Goal: Information Seeking & Learning: Learn about a topic

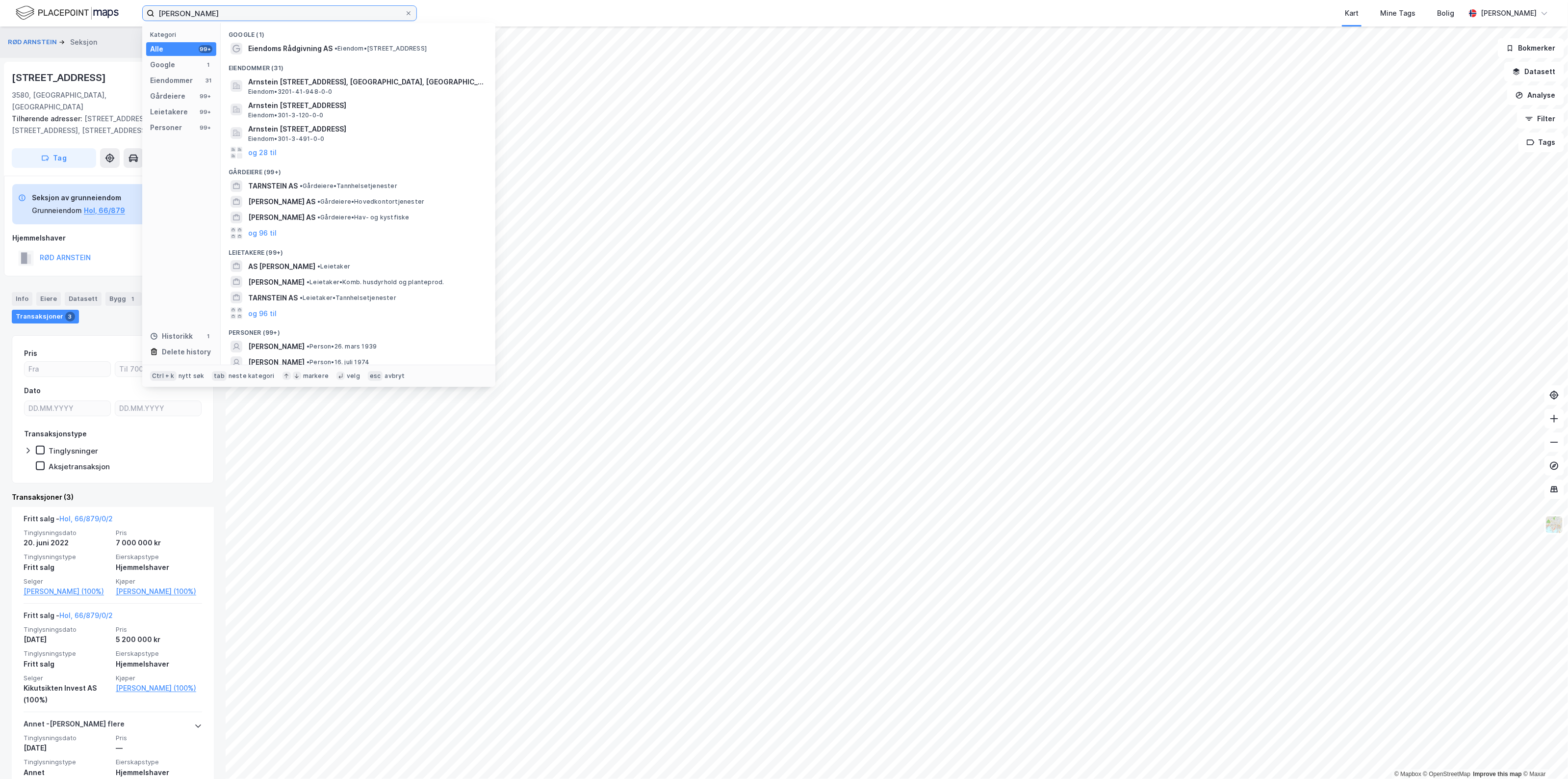
click at [240, 11] on input "[PERSON_NAME]" at bounding box center [279, 13] width 250 height 15
drag, startPoint x: 245, startPoint y: 9, endPoint x: -1, endPoint y: 19, distance: 246.2
click at [0, 19] on html "[PERSON_NAME] Kategori Alle 99+ Google 1 Eiendommer 31 Gårdeiere 99+ Leietakere…" at bounding box center [784, 389] width 1568 height 779
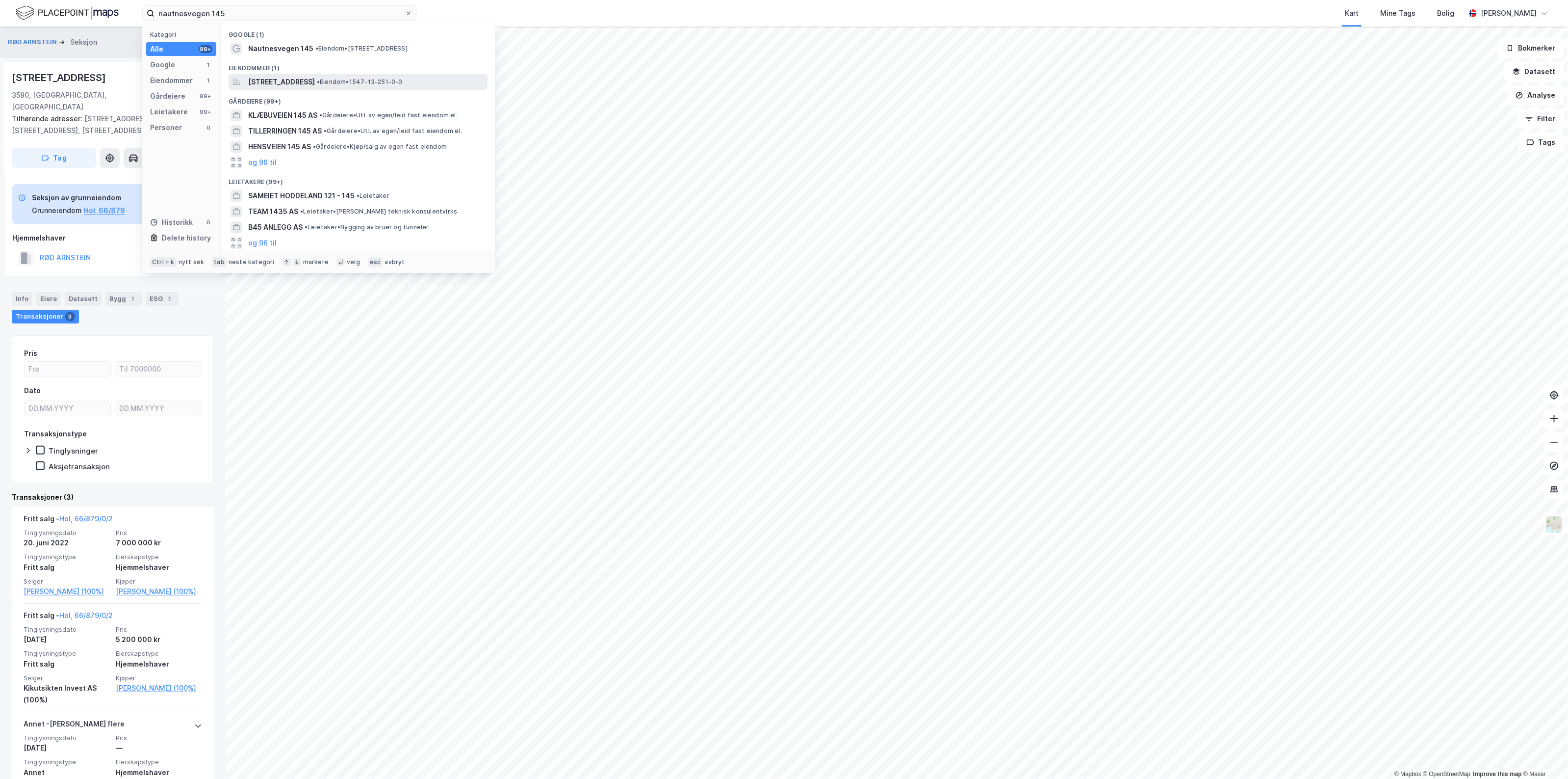
click at [315, 81] on span "[STREET_ADDRESS]" at bounding box center [282, 82] width 67 height 12
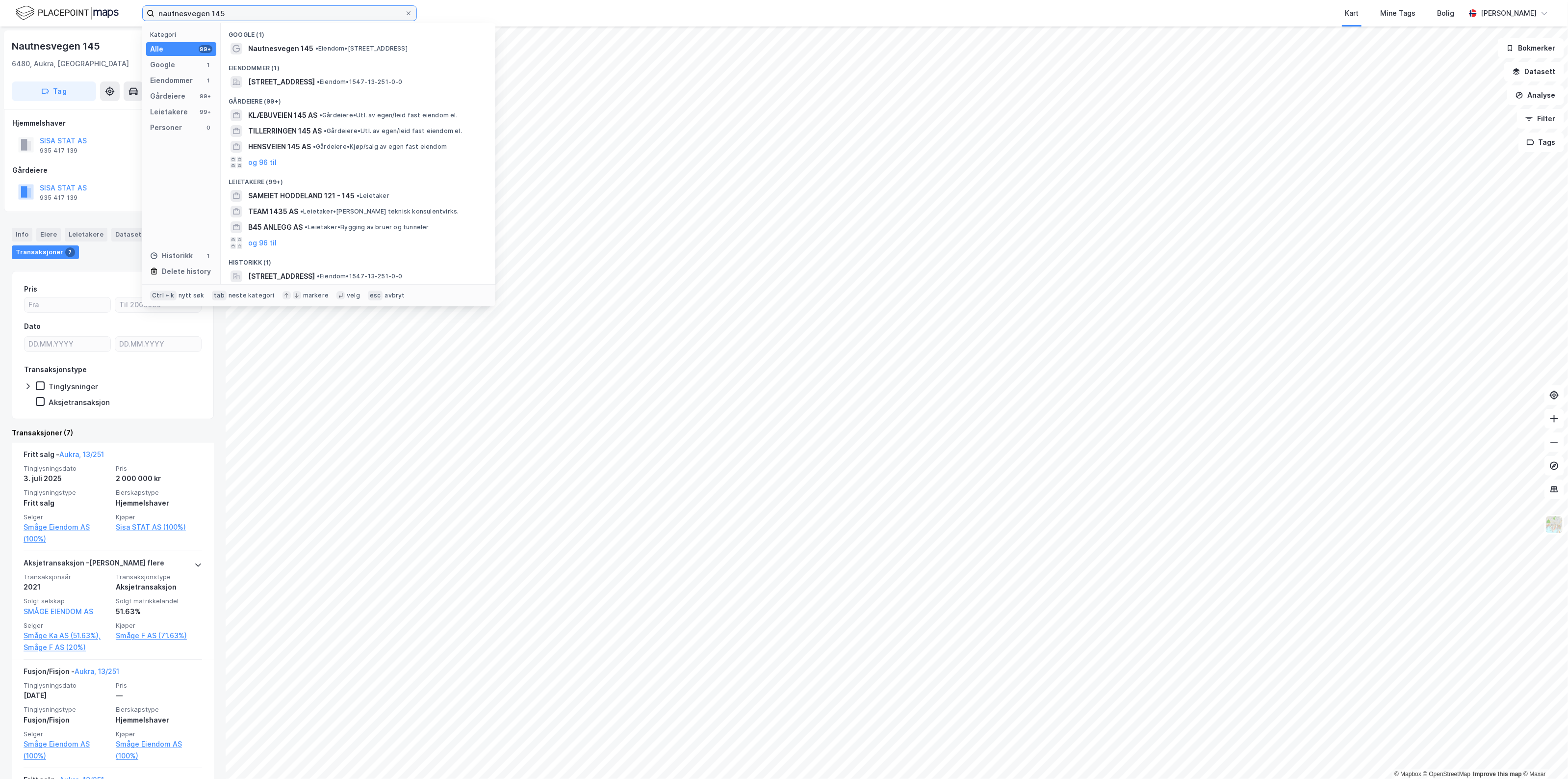
drag, startPoint x: 239, startPoint y: 8, endPoint x: 91, endPoint y: 13, distance: 148.1
click at [98, 13] on div "nautnesvegen 145 Kategori Alle 99+ Google 1 Eiendommer 1 Gårdeiere 99+ Leietake…" at bounding box center [784, 13] width 1568 height 27
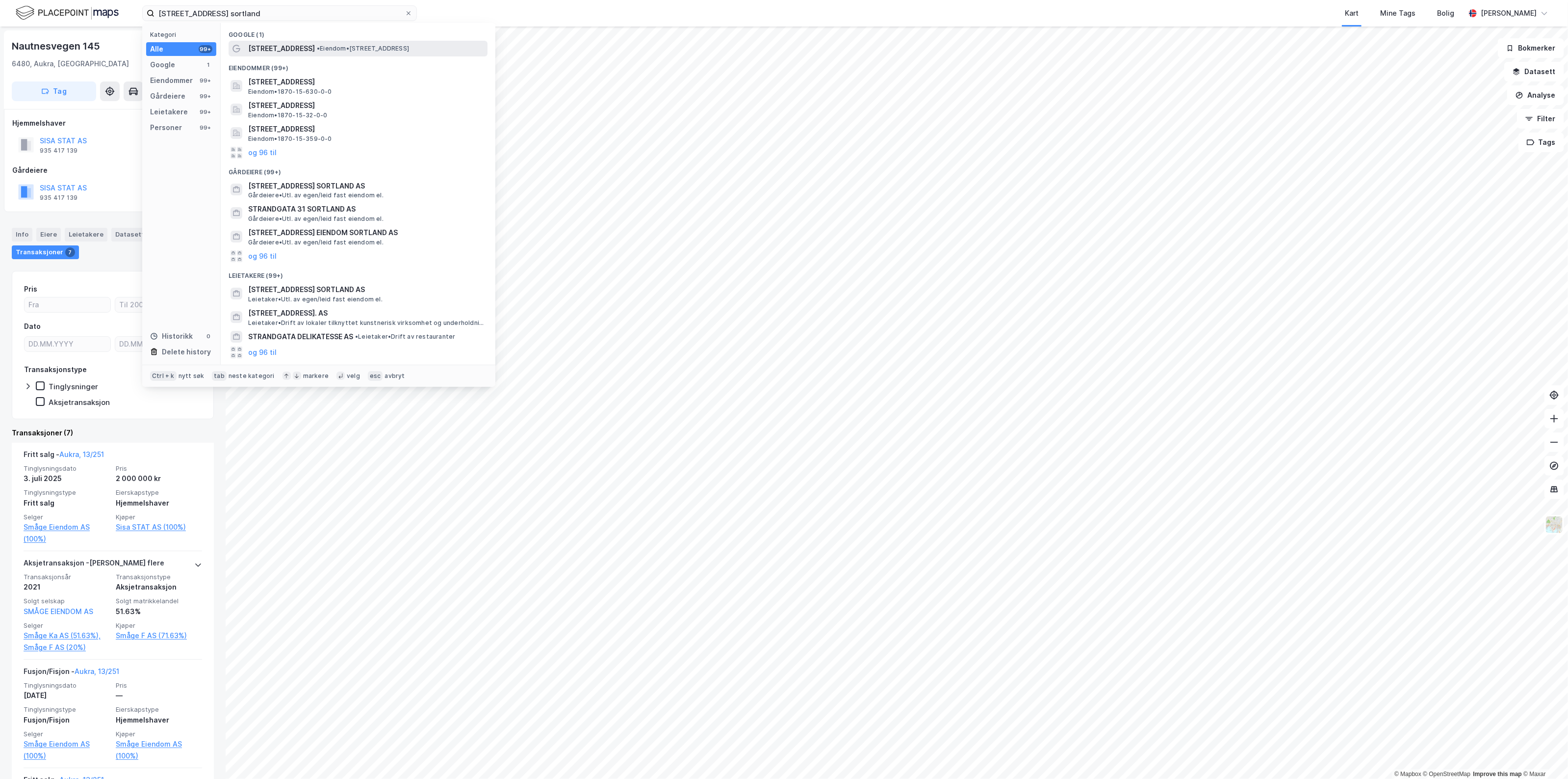
click at [335, 44] on span "• Eiendom • [STREET_ADDRESS]" at bounding box center [363, 48] width 92 height 8
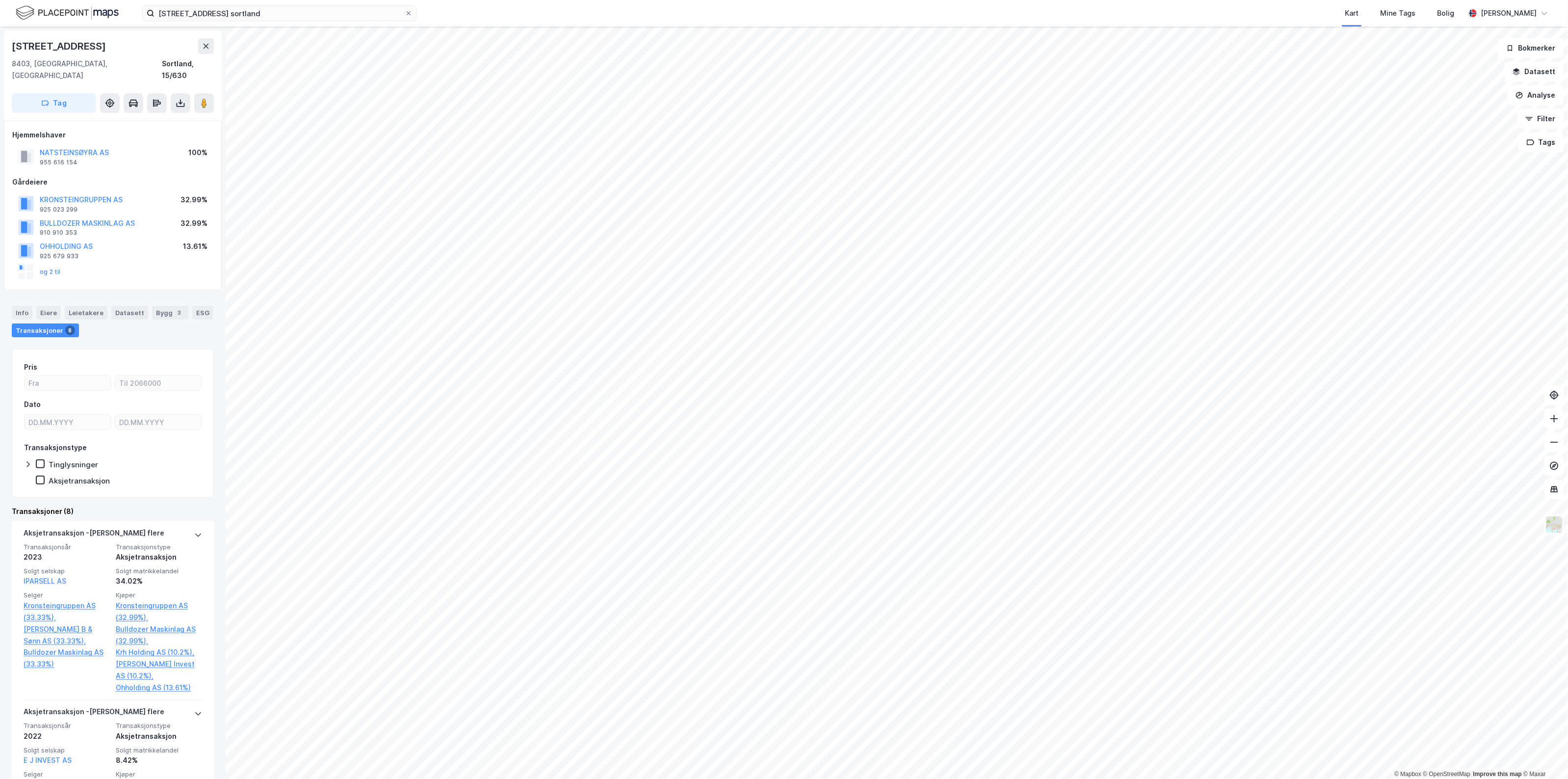
click at [254, 23] on div "[STREET_ADDRESS] sortland Kart Mine Tags Bolig [PERSON_NAME]" at bounding box center [784, 13] width 1568 height 27
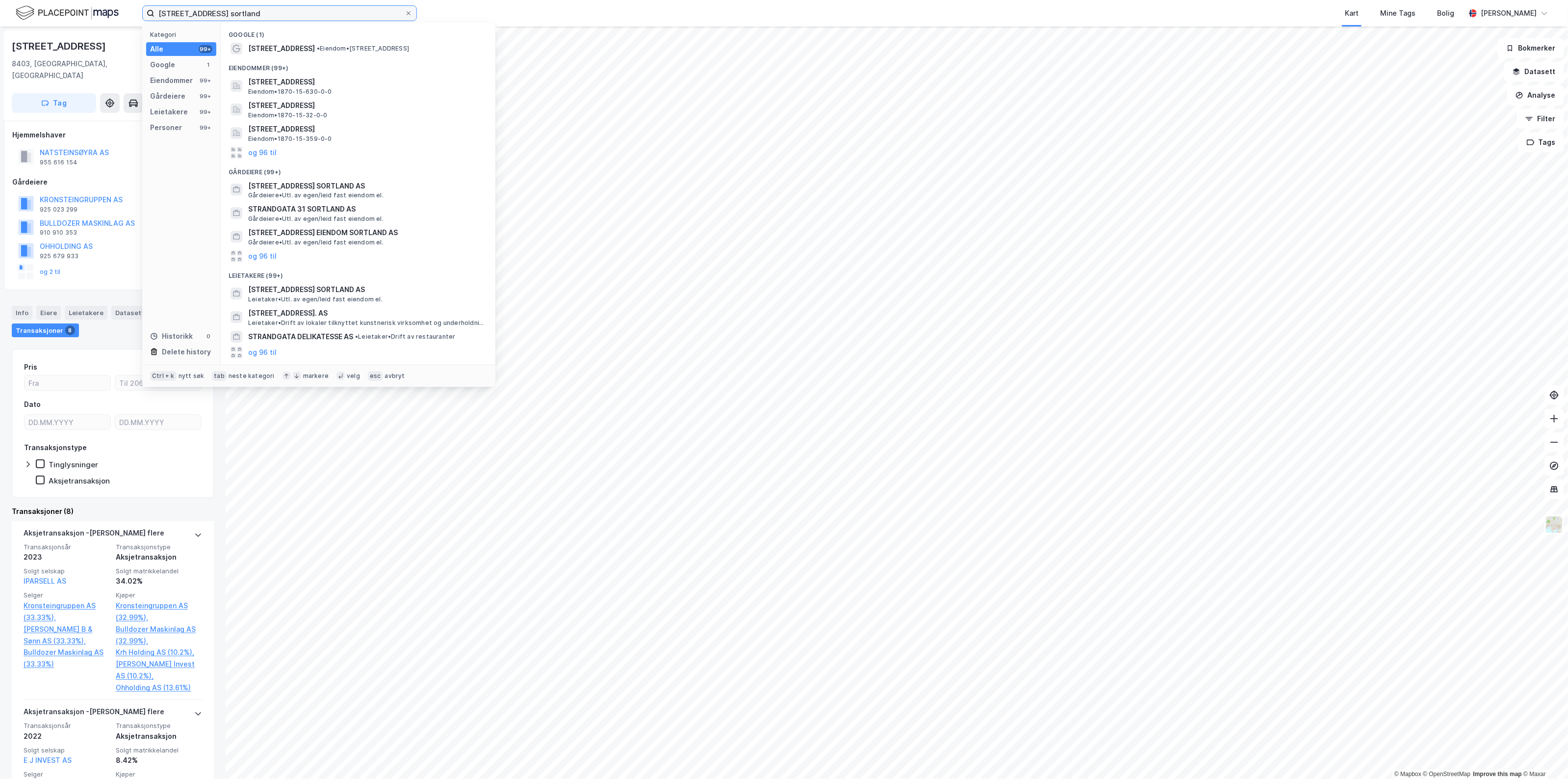
drag, startPoint x: 258, startPoint y: 11, endPoint x: 118, endPoint y: 6, distance: 140.1
click at [118, 6] on div "[STREET_ADDRESS] sortland Kategori Alle 99+ Google 1 Eiendommer 99+ Gårdeiere 9…" at bounding box center [784, 13] width 1568 height 27
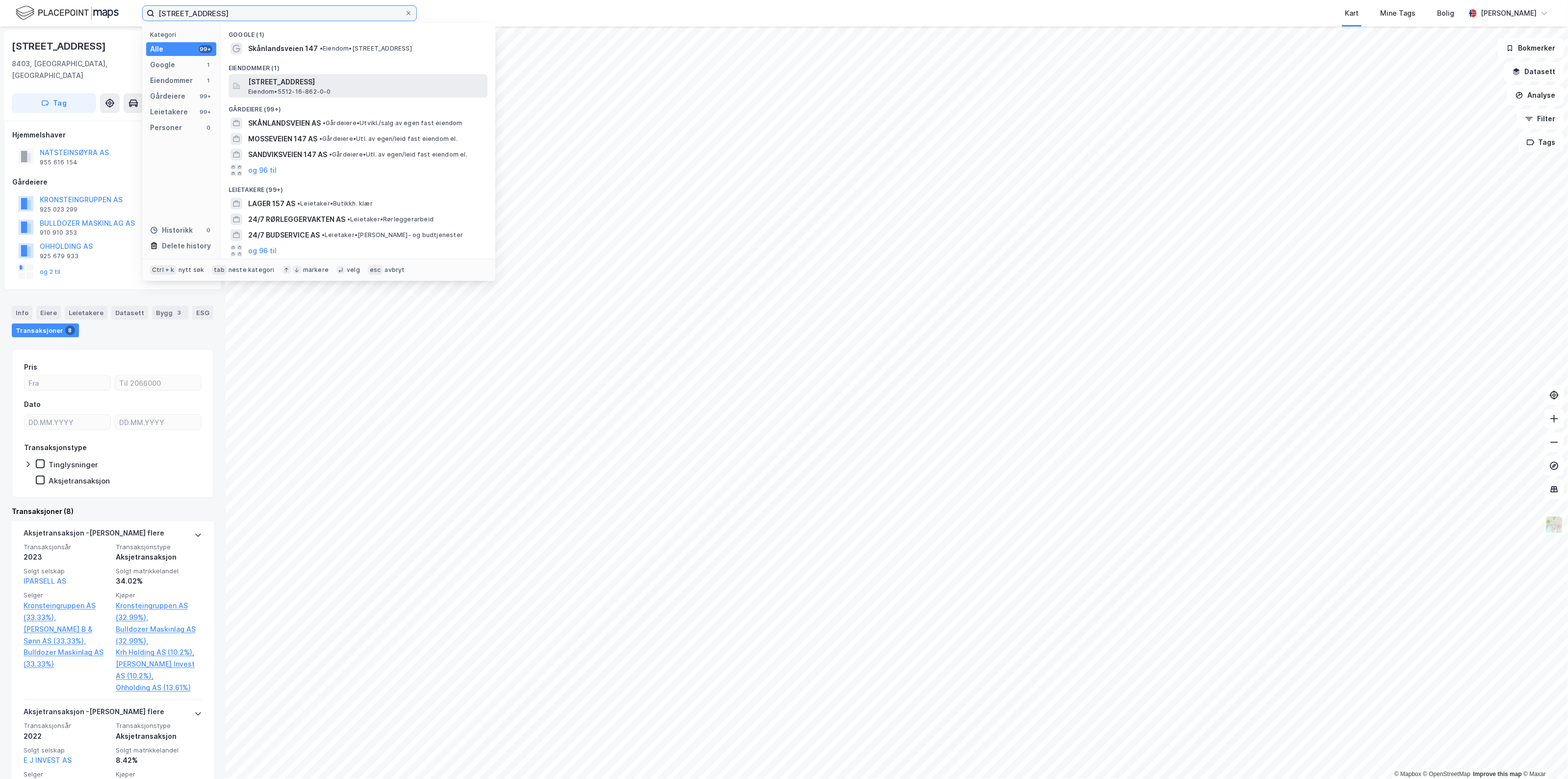
type input "[STREET_ADDRESS]"
click at [296, 86] on span "[STREET_ADDRESS]" at bounding box center [366, 82] width 236 height 12
